Goal: Information Seeking & Learning: Learn about a topic

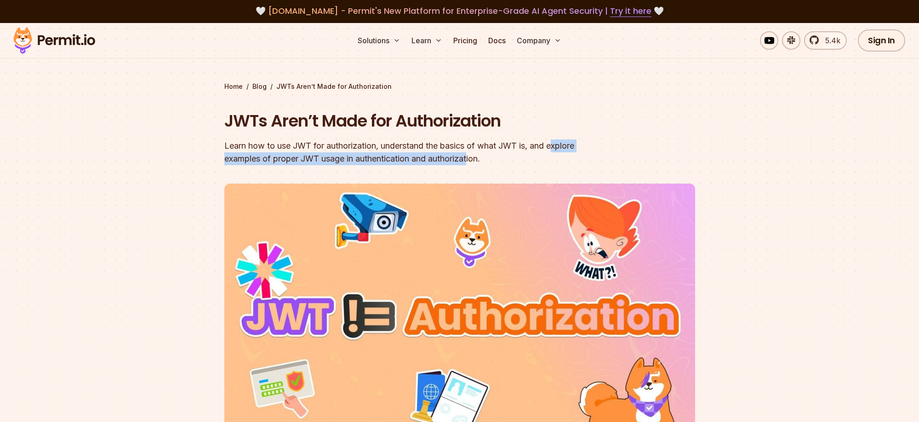
drag, startPoint x: 252, startPoint y: 158, endPoint x: 446, endPoint y: 177, distance: 195.0
click at [503, 161] on div "Learn how to use JWT for authorization, understand the basics of what JWT is, a…" at bounding box center [400, 152] width 353 height 26
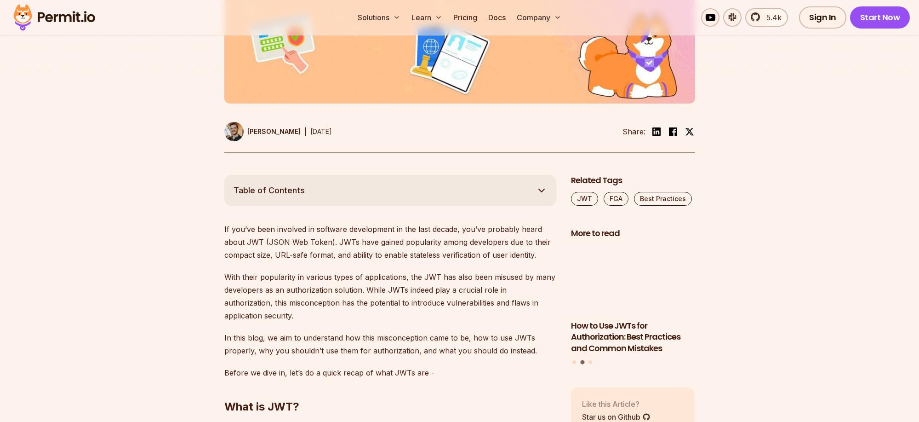
scroll to position [399, 0]
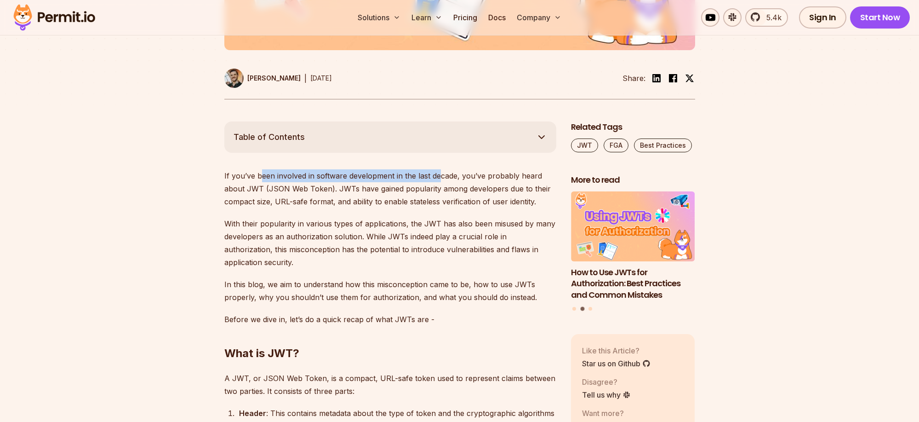
drag, startPoint x: 275, startPoint y: 176, endPoint x: 440, endPoint y: 179, distance: 165.6
click at [440, 179] on p "If you’ve been involved in software development in the last decade, you’ve prob…" at bounding box center [390, 188] width 332 height 39
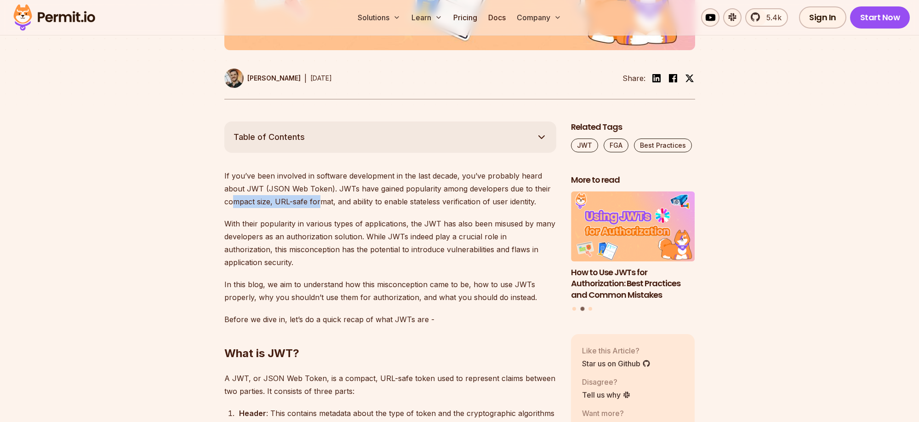
drag, startPoint x: 242, startPoint y: 202, endPoint x: 318, endPoint y: 204, distance: 75.4
click at [318, 204] on p "If you’ve been involved in software development in the last decade, you’ve prob…" at bounding box center [390, 188] width 332 height 39
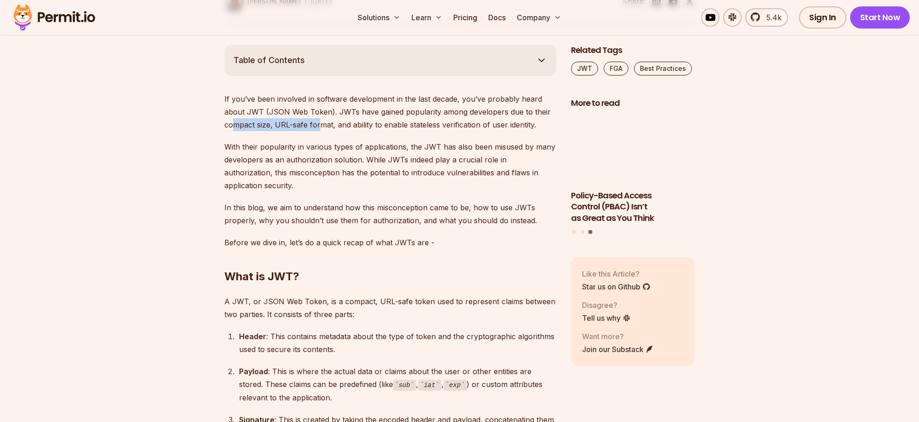
scroll to position [480, 0]
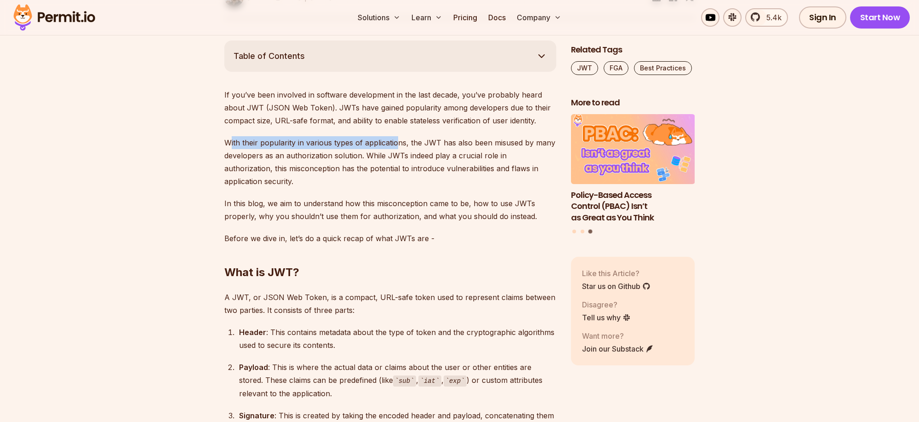
drag, startPoint x: 229, startPoint y: 143, endPoint x: 396, endPoint y: 144, distance: 167.0
click at [396, 144] on p "With their popularity in various types of applications, the JWT has also been m…" at bounding box center [390, 162] width 332 height 52
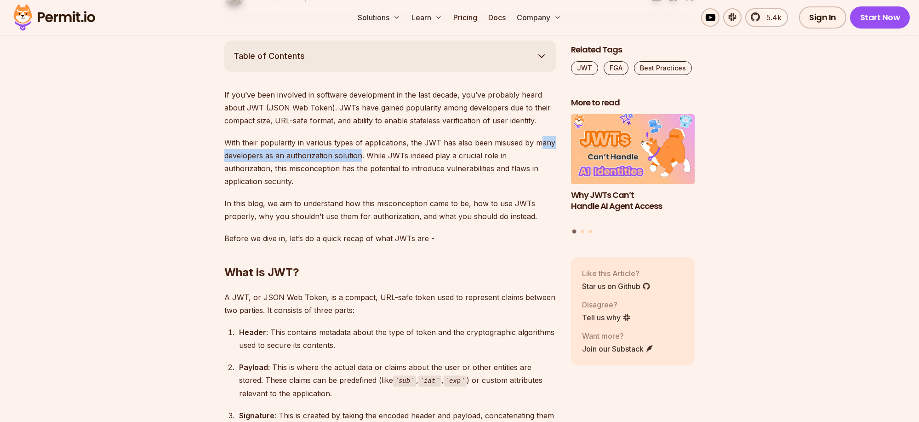
drag, startPoint x: 230, startPoint y: 155, endPoint x: 379, endPoint y: 157, distance: 149.9
click at [379, 157] on p "With their popularity in various types of applications, the JWT has also been m…" at bounding box center [390, 162] width 332 height 52
drag, startPoint x: 393, startPoint y: 156, endPoint x: 502, endPoint y: 157, distance: 109.0
click at [502, 157] on p "With their popularity in various types of applications, the JWT has also been m…" at bounding box center [390, 162] width 332 height 52
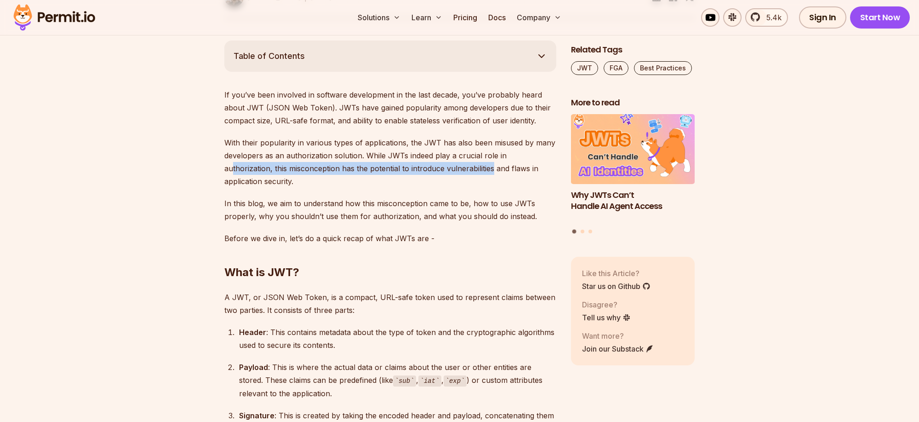
drag, startPoint x: 233, startPoint y: 169, endPoint x: 492, endPoint y: 171, distance: 258.9
click at [492, 171] on p "With their popularity in various types of applications, the JWT has also been m…" at bounding box center [390, 162] width 332 height 52
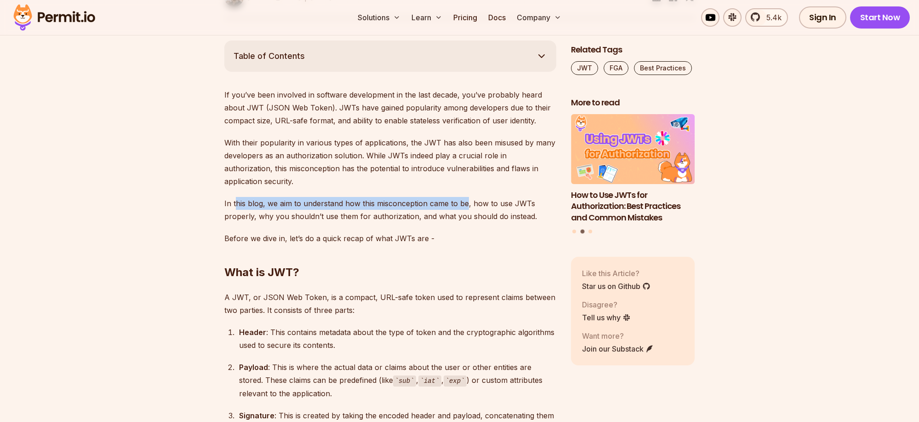
drag, startPoint x: 239, startPoint y: 202, endPoint x: 465, endPoint y: 206, distance: 226.8
click at [465, 206] on p "In this blog, we aim to understand how this misconception came to be, how to us…" at bounding box center [390, 210] width 332 height 26
drag, startPoint x: 230, startPoint y: 216, endPoint x: 401, endPoint y: 219, distance: 170.7
click at [401, 219] on p "In this blog, we aim to understand how this misconception came to be, how to us…" at bounding box center [390, 210] width 332 height 26
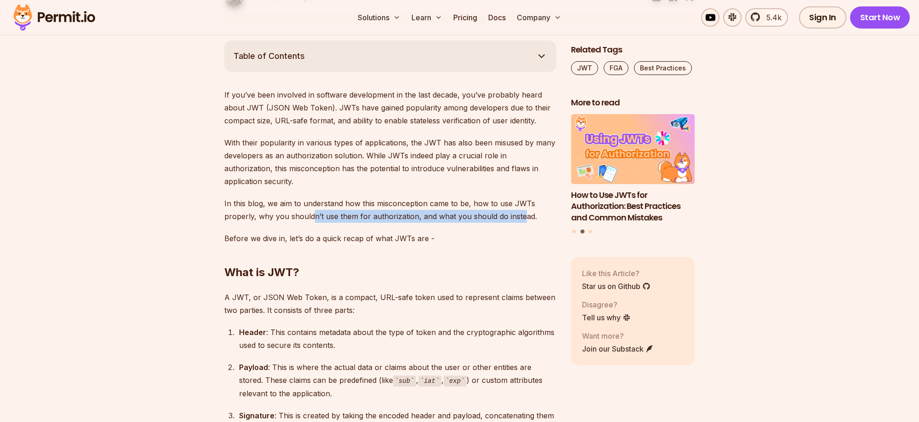
drag, startPoint x: 342, startPoint y: 218, endPoint x: 521, endPoint y: 218, distance: 179.4
click at [521, 218] on p "In this blog, we aim to understand how this misconception came to be, how to us…" at bounding box center [390, 210] width 332 height 26
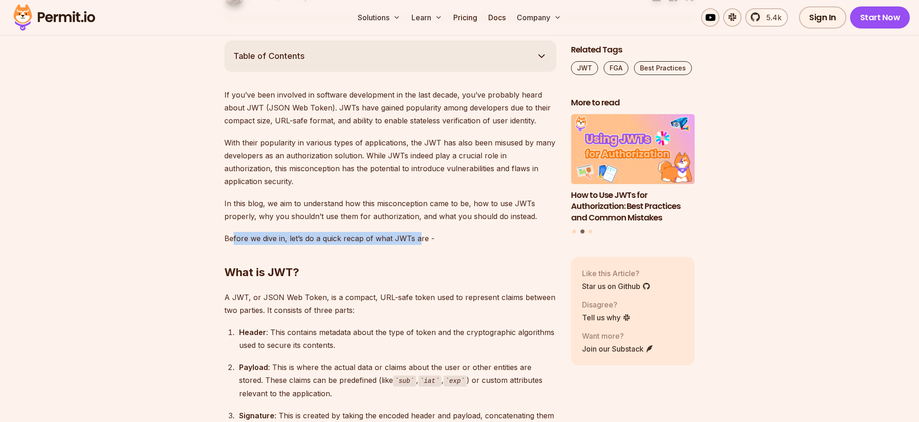
drag, startPoint x: 231, startPoint y: 239, endPoint x: 417, endPoint y: 240, distance: 185.8
click at [417, 240] on p "Before we dive in, let’s do a quick recap of what JWTs are -" at bounding box center [390, 238] width 332 height 13
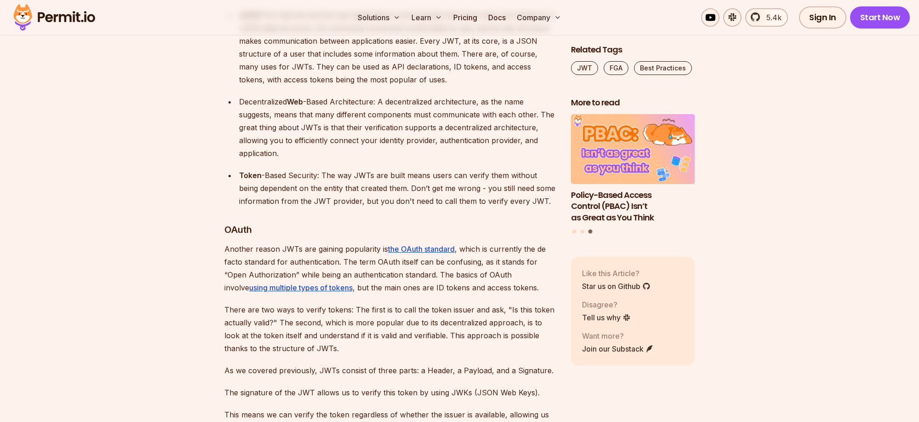
scroll to position [1052, 0]
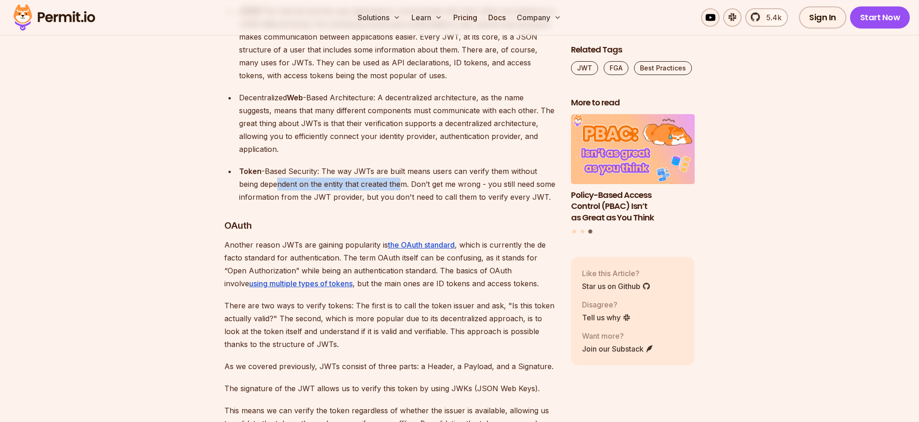
drag, startPoint x: 257, startPoint y: 183, endPoint x: 379, endPoint y: 185, distance: 121.4
click at [379, 185] on div "Token -Based Security: The way JWTs are built means users can verify them witho…" at bounding box center [397, 184] width 317 height 39
drag, startPoint x: 423, startPoint y: 185, endPoint x: 524, endPoint y: 186, distance: 100.7
click at [524, 186] on div "Token -Based Security: The way JWTs are built means users can verify them witho…" at bounding box center [397, 184] width 317 height 39
drag, startPoint x: 310, startPoint y: 201, endPoint x: 400, endPoint y: 201, distance: 90.6
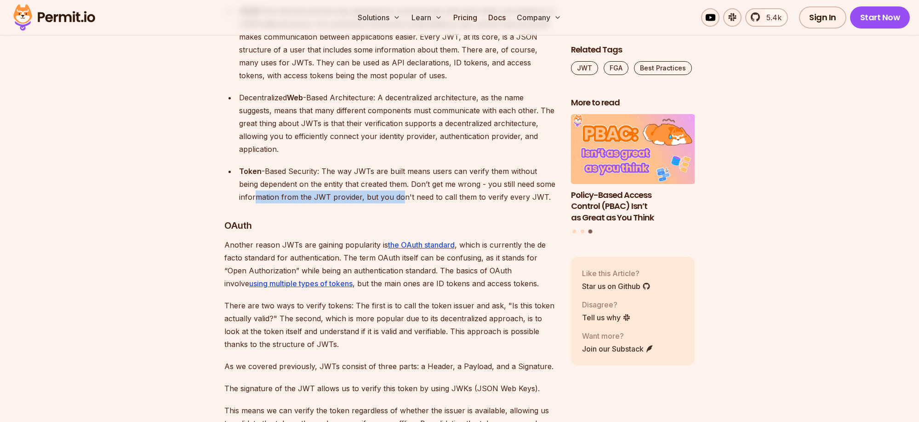
click at [400, 201] on div "Token -Based Security: The way JWTs are built means users can verify them witho…" at bounding box center [397, 184] width 317 height 39
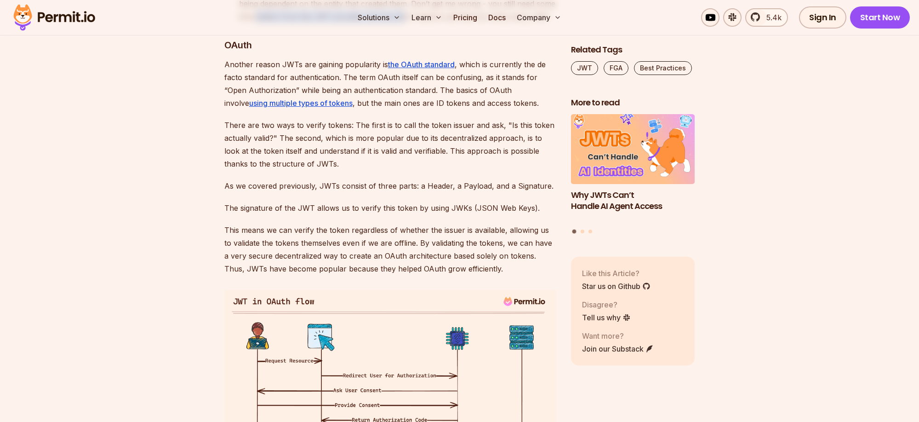
scroll to position [1233, 0]
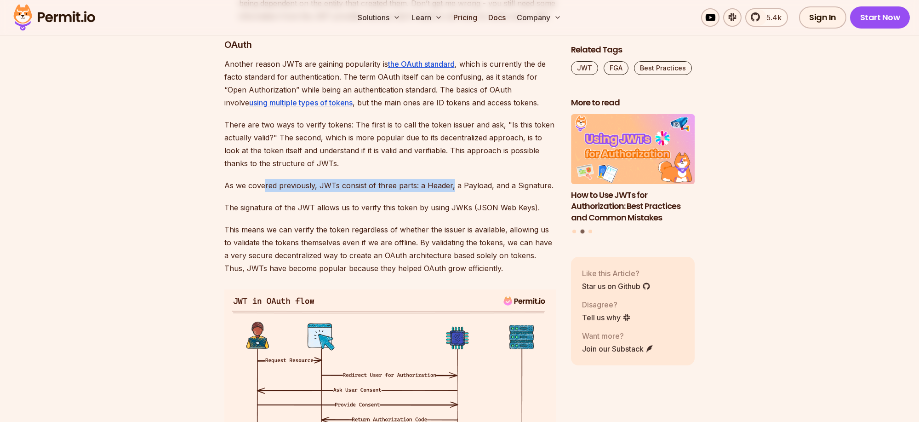
drag, startPoint x: 319, startPoint y: 189, endPoint x: 450, endPoint y: 189, distance: 131.1
click at [450, 189] on p "As we covered previously, JWTs consist of three parts: a Header, a Payload, and…" at bounding box center [390, 185] width 332 height 13
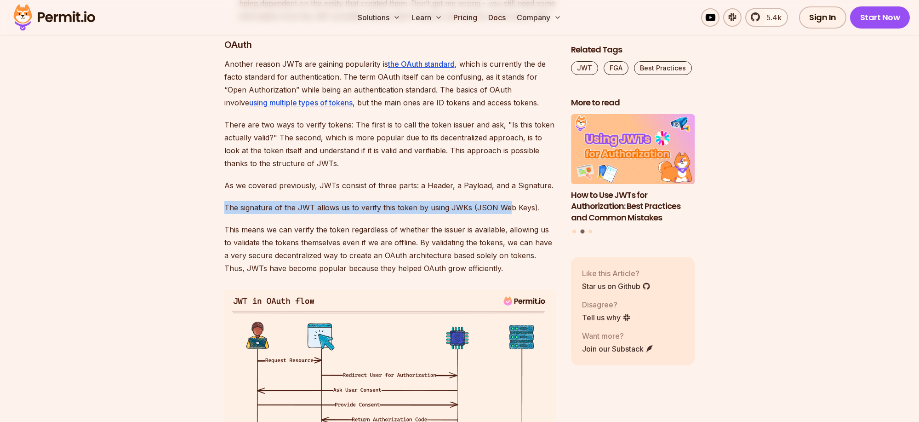
drag, startPoint x: 304, startPoint y: 204, endPoint x: 505, endPoint y: 207, distance: 201.0
click at [506, 207] on p "The signature of the JWT allows us to verify this token by using JWKs (JSON Web…" at bounding box center [390, 207] width 332 height 13
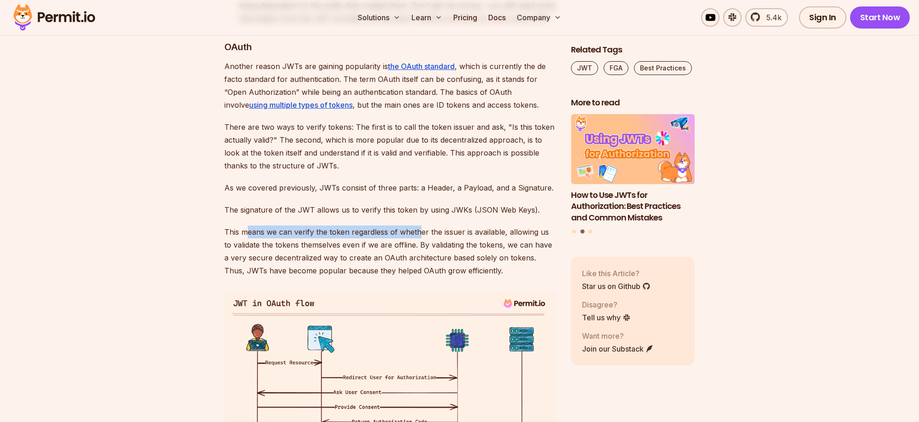
drag, startPoint x: 249, startPoint y: 229, endPoint x: 421, endPoint y: 231, distance: 171.6
click at [421, 231] on p "This means we can verify the token regardless of whether the issuer is availabl…" at bounding box center [390, 251] width 332 height 52
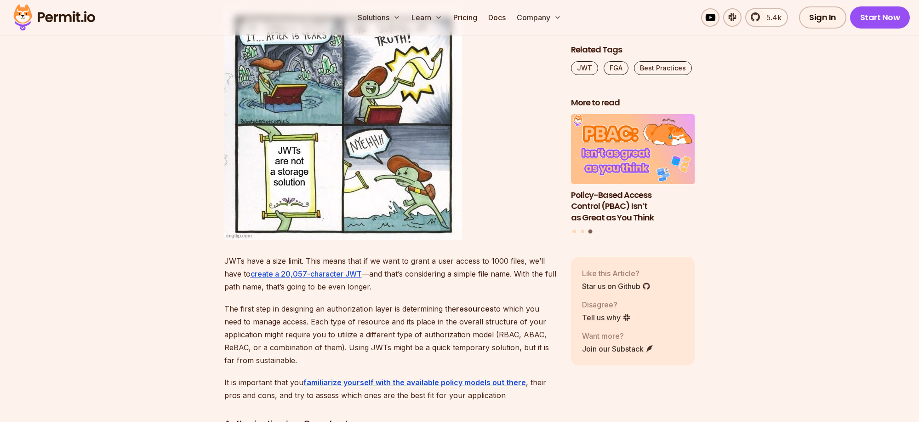
scroll to position [3016, 0]
drag, startPoint x: 294, startPoint y: 296, endPoint x: 400, endPoint y: 298, distance: 105.8
click at [395, 302] on p "The first step in designing an authorization layer is determining the resources…" at bounding box center [390, 334] width 332 height 64
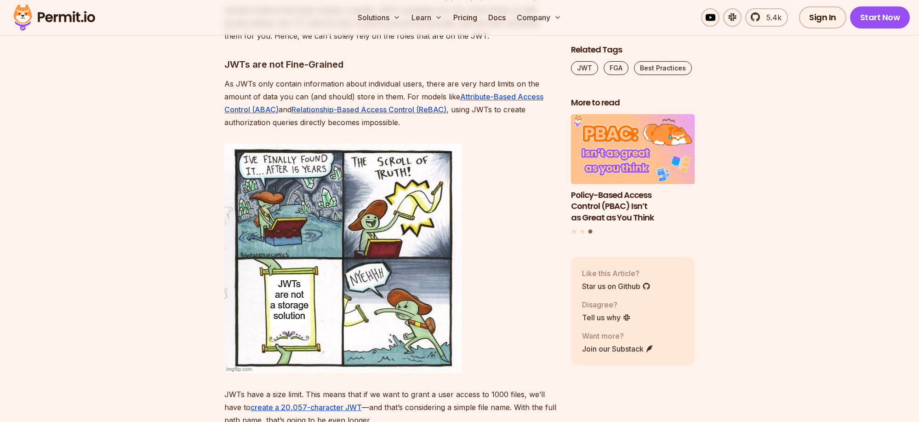
scroll to position [2833, 0]
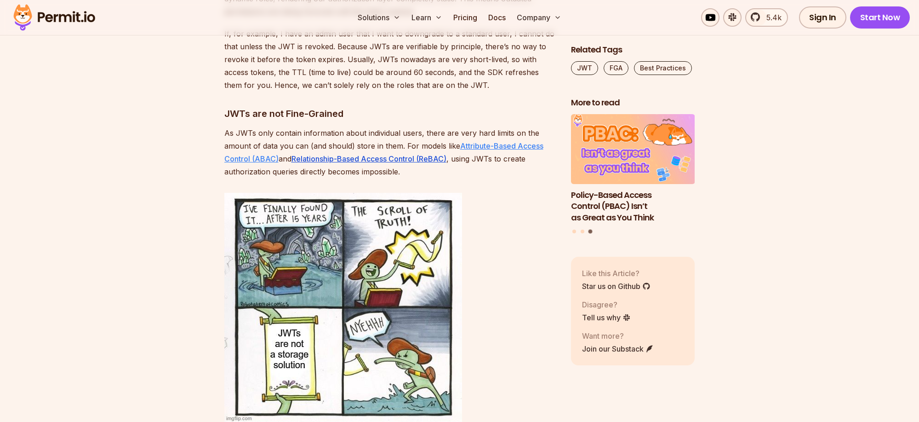
click at [476, 141] on link "Attribute-Based Access Control (ABAC)" at bounding box center [383, 152] width 319 height 22
click at [389, 154] on link "Relationship-Based Access Control (ReBAC)" at bounding box center [369, 158] width 155 height 9
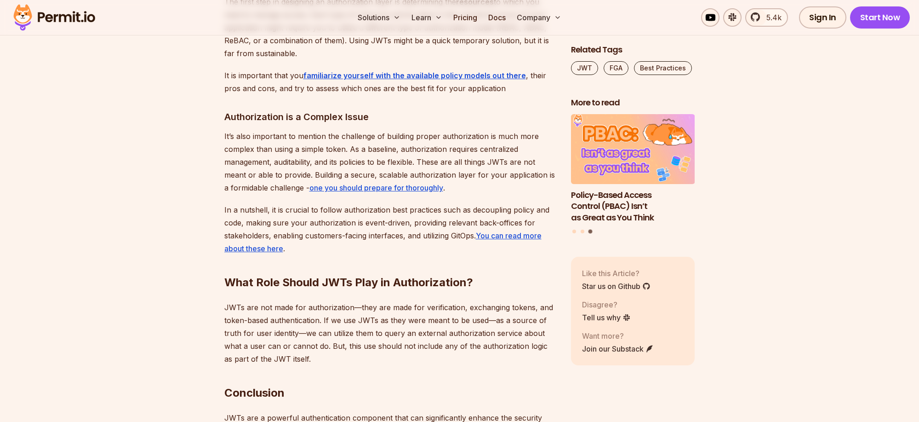
scroll to position [3250, 0]
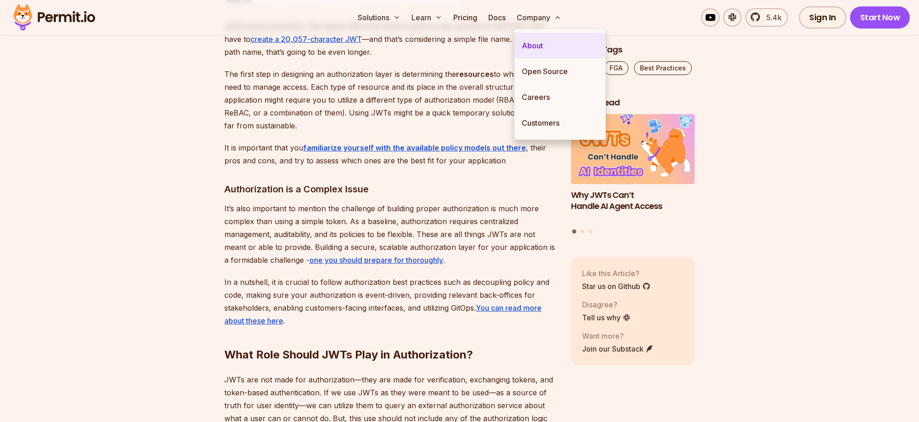
click at [536, 55] on link "About" at bounding box center [560, 46] width 91 height 26
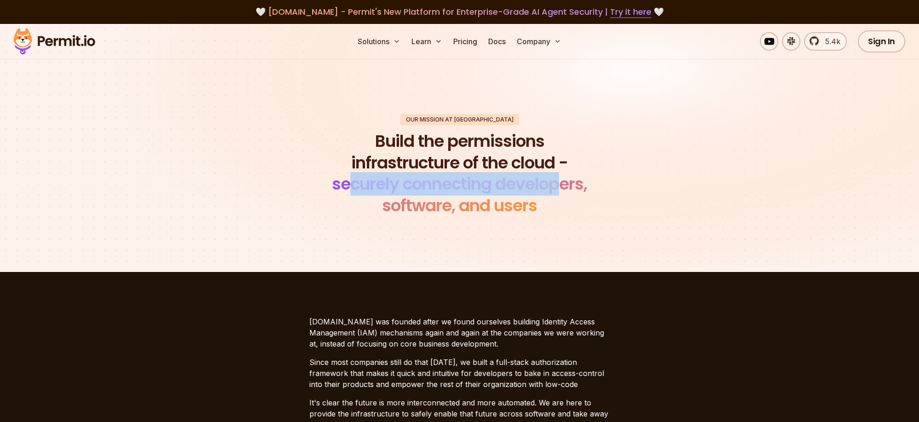
drag, startPoint x: 354, startPoint y: 185, endPoint x: 557, endPoint y: 186, distance: 203.3
click at [557, 186] on span "securely connecting developers, software, and users" at bounding box center [459, 194] width 255 height 45
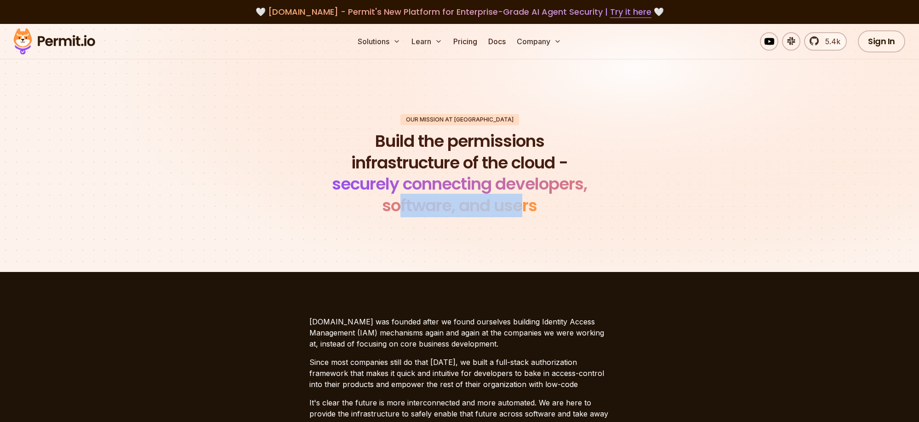
drag, startPoint x: 396, startPoint y: 206, endPoint x: 523, endPoint y: 205, distance: 127.4
click at [523, 205] on span "securely connecting developers, software, and users" at bounding box center [459, 194] width 255 height 45
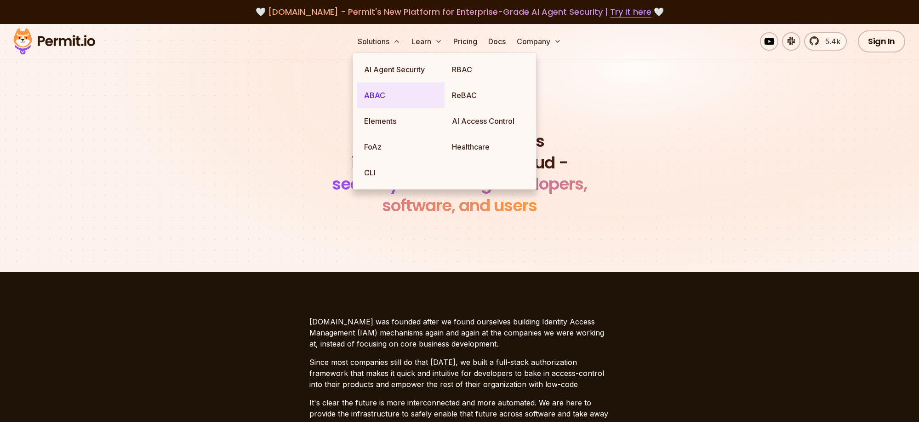
click at [380, 92] on link "ABAC" at bounding box center [401, 95] width 88 height 26
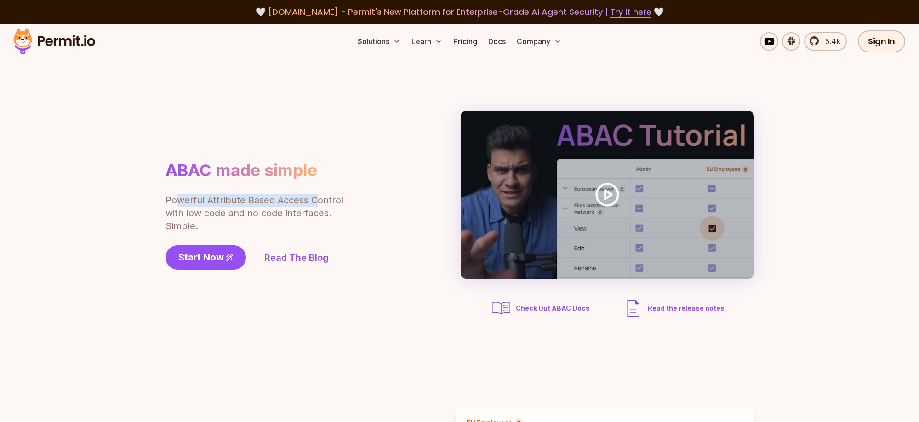
drag, startPoint x: 201, startPoint y: 201, endPoint x: 316, endPoint y: 202, distance: 115.9
click at [316, 202] on p "Powerful Attribute Based Access Control with low code and no code interfaces. S…" at bounding box center [255, 213] width 179 height 39
drag, startPoint x: 174, startPoint y: 213, endPoint x: 316, endPoint y: 214, distance: 141.2
click at [316, 214] on p "Powerful Attribute Based Access Control with low code and no code interfaces. S…" at bounding box center [255, 213] width 179 height 39
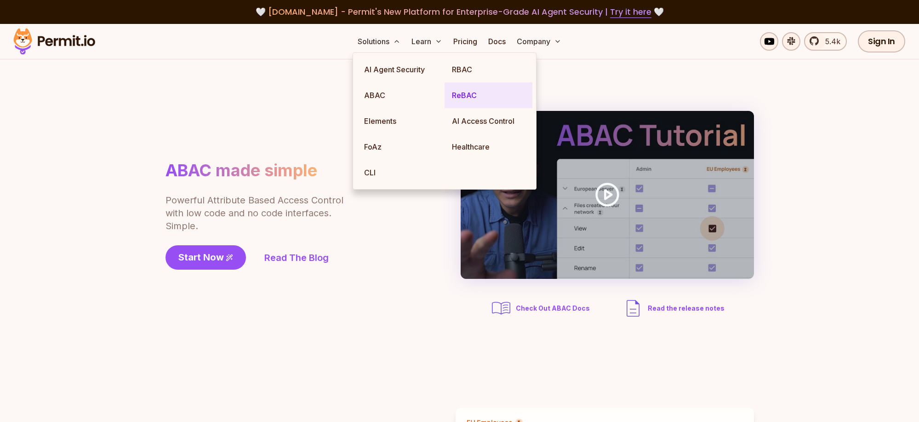
click at [460, 97] on link "ReBAC" at bounding box center [489, 95] width 88 height 26
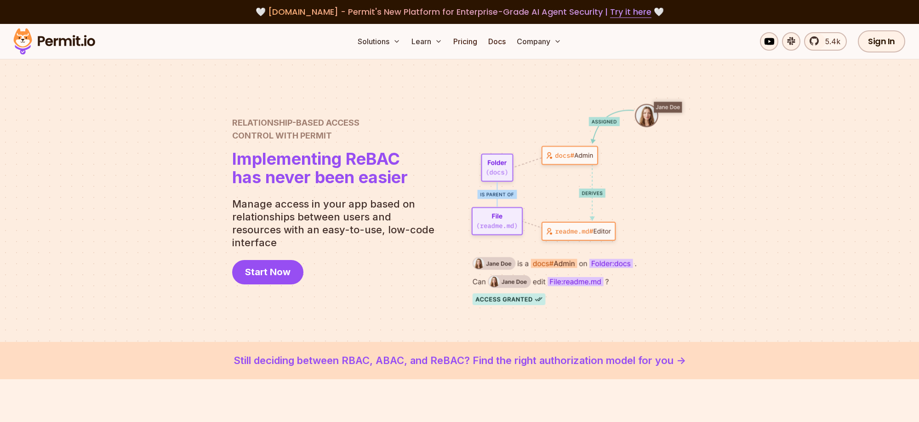
drag, startPoint x: 247, startPoint y: 186, endPoint x: 393, endPoint y: 188, distance: 145.8
click at [393, 186] on h1 "Implementing ReBAC has never been easier" at bounding box center [320, 167] width 176 height 37
